Goal: Use online tool/utility: Utilize a website feature to perform a specific function

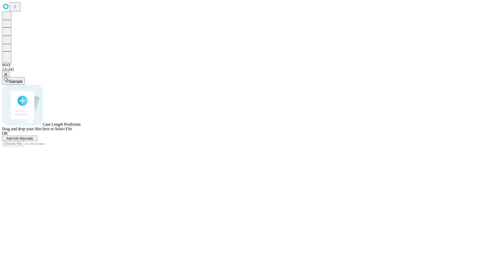
click at [72, 131] on span "Select File" at bounding box center [63, 128] width 17 height 4
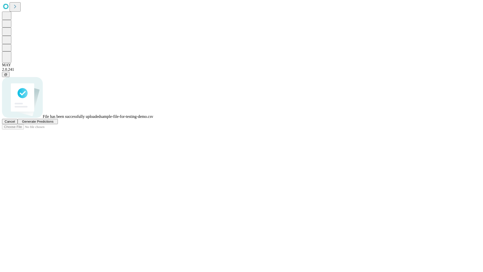
click at [53, 123] on span "Generate Predictions" at bounding box center [37, 121] width 31 height 4
